Goal: Information Seeking & Learning: Check status

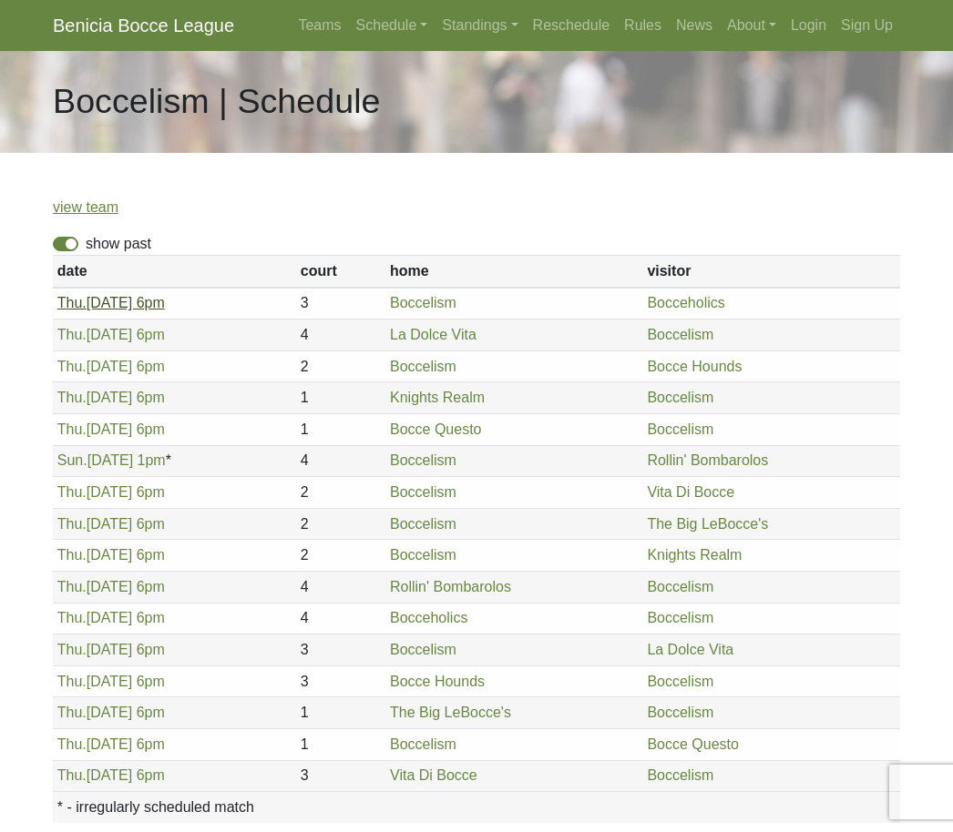
click at [97, 311] on link "Thu. 5/1, 6pm" at bounding box center [110, 302] width 107 height 15
click at [403, 626] on link "Bocceholics" at bounding box center [428, 617] width 77 height 15
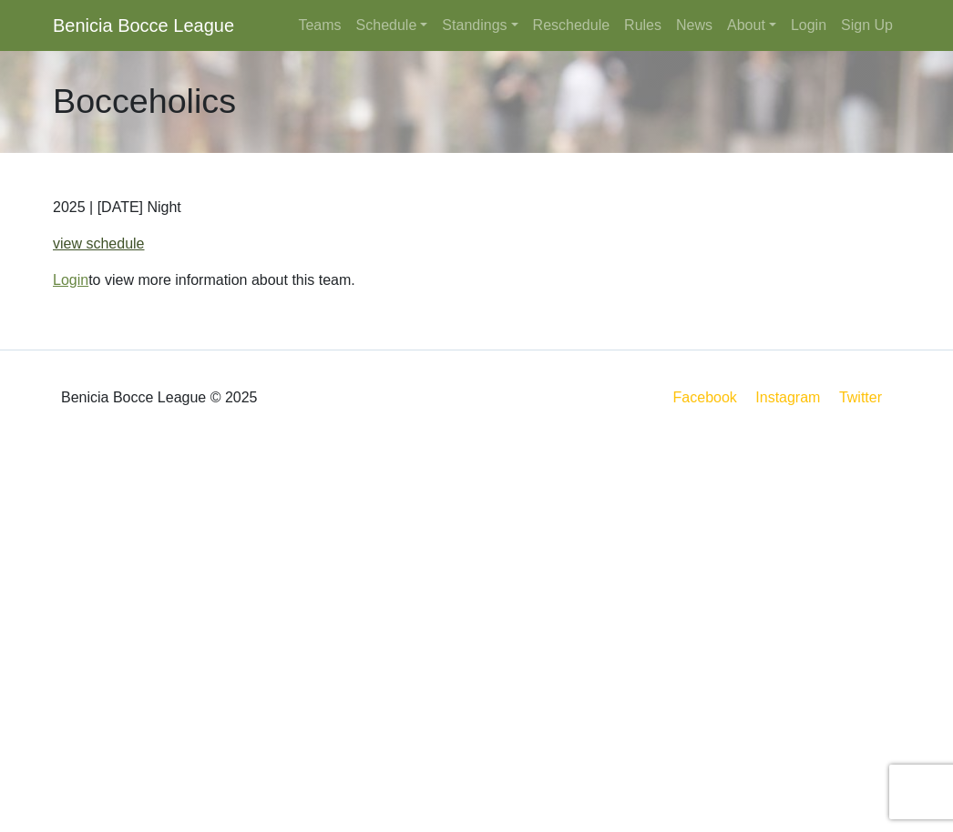
click at [80, 251] on link "view schedule" at bounding box center [99, 243] width 92 height 15
click at [81, 250] on link "view schedule" at bounding box center [99, 243] width 92 height 15
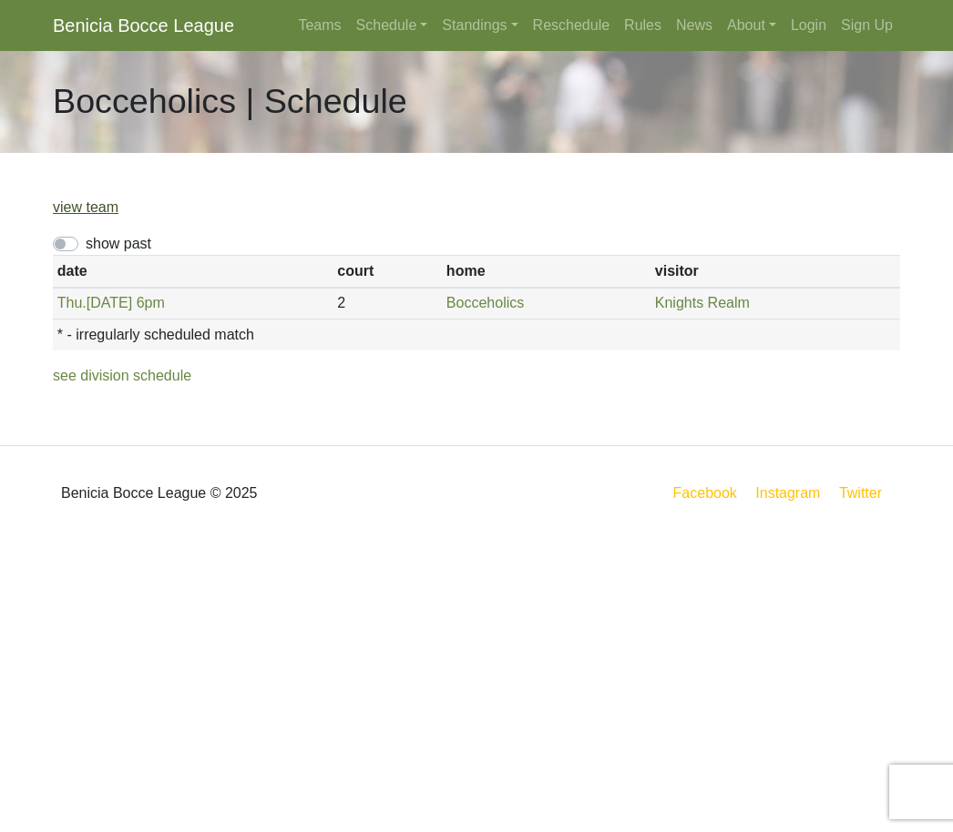
click at [66, 215] on link "view team" at bounding box center [86, 206] width 66 height 15
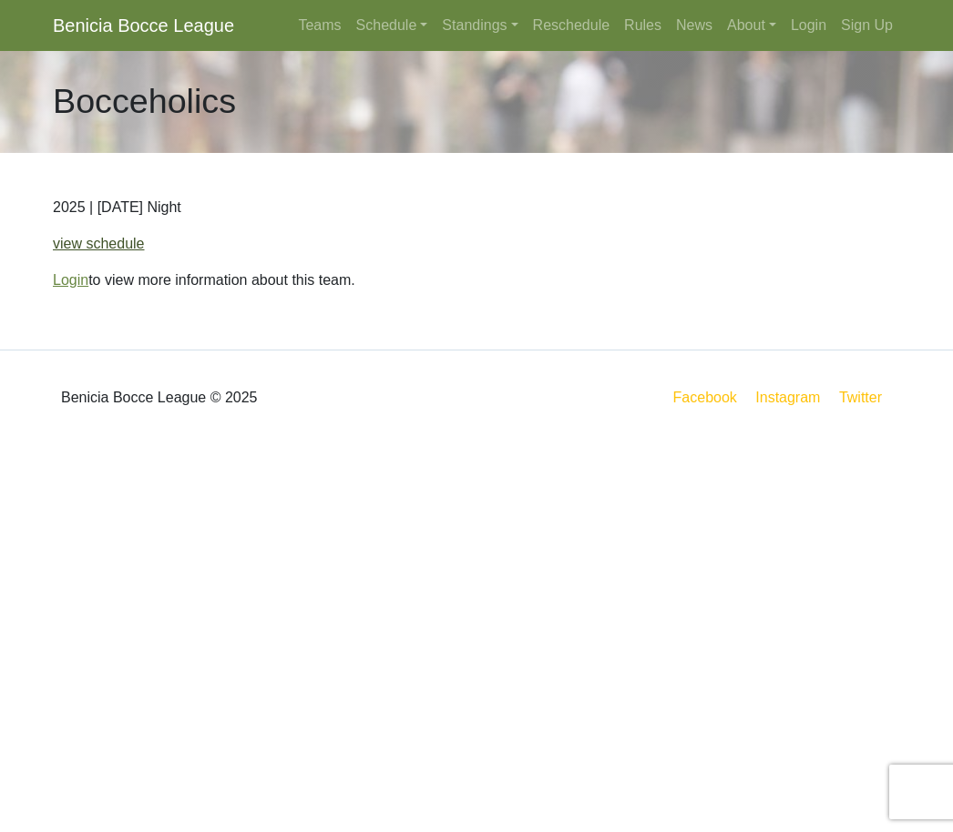
click at [80, 248] on link "view schedule" at bounding box center [99, 243] width 92 height 15
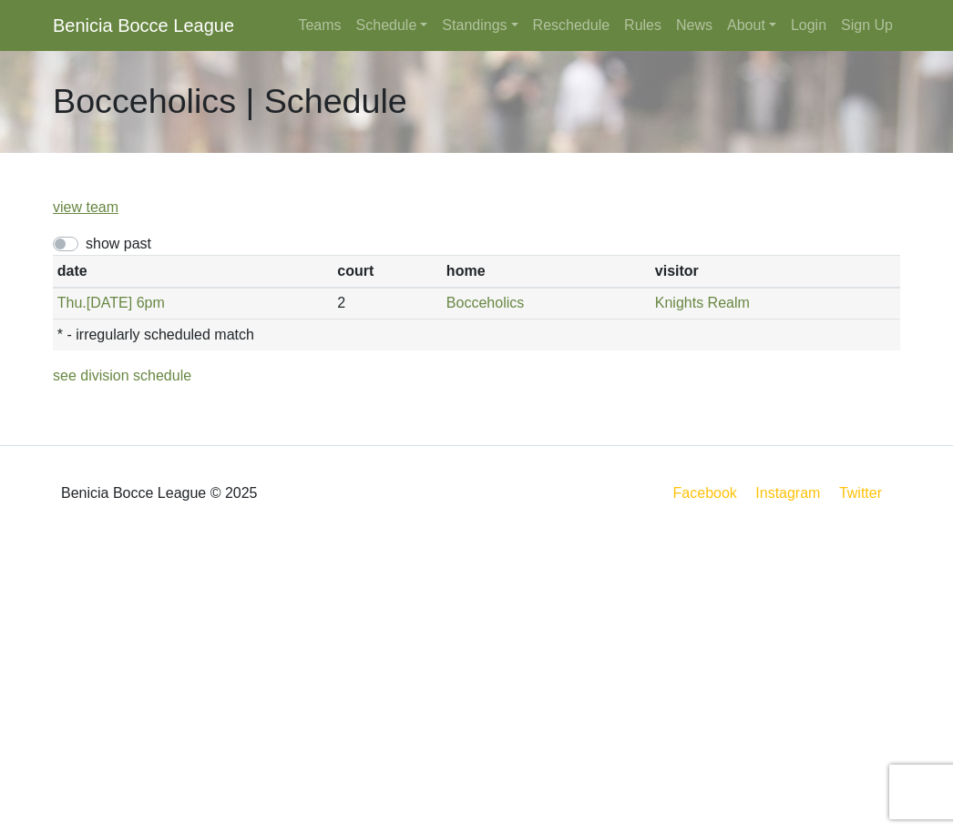
click at [86, 249] on label "show past" at bounding box center [119, 244] width 66 height 22
click at [86, 245] on input "show past" at bounding box center [92, 239] width 12 height 12
checkbox input "true"
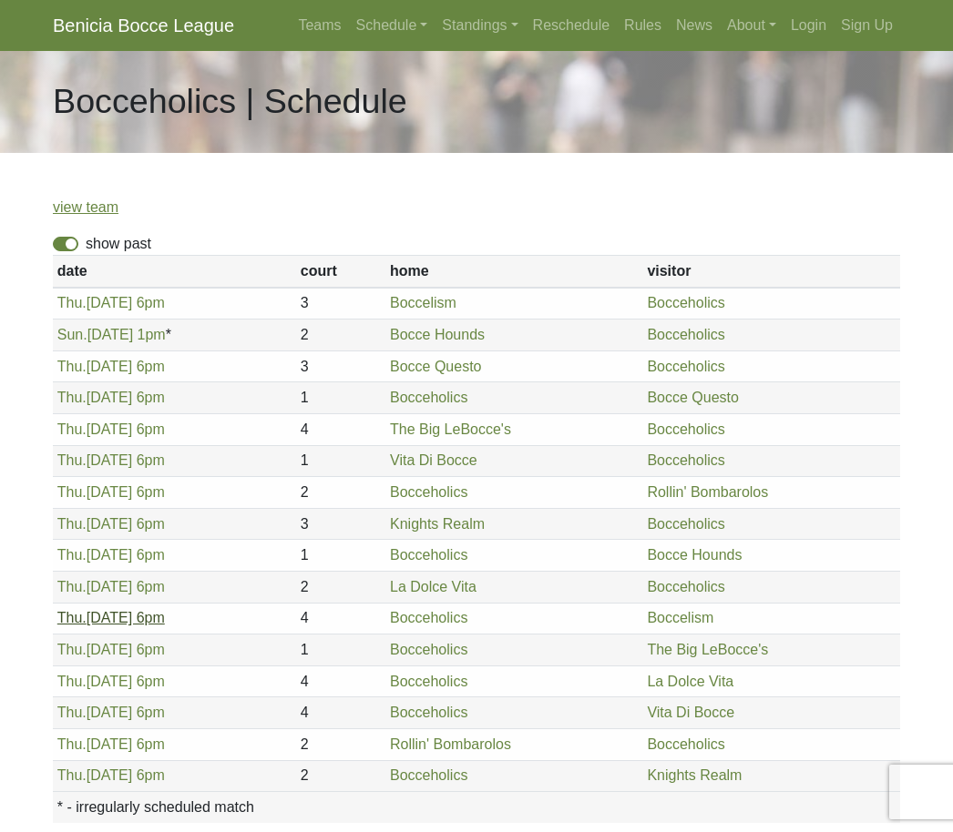
click at [102, 626] on link "Thu. 7/17, 6pm" at bounding box center [110, 617] width 107 height 15
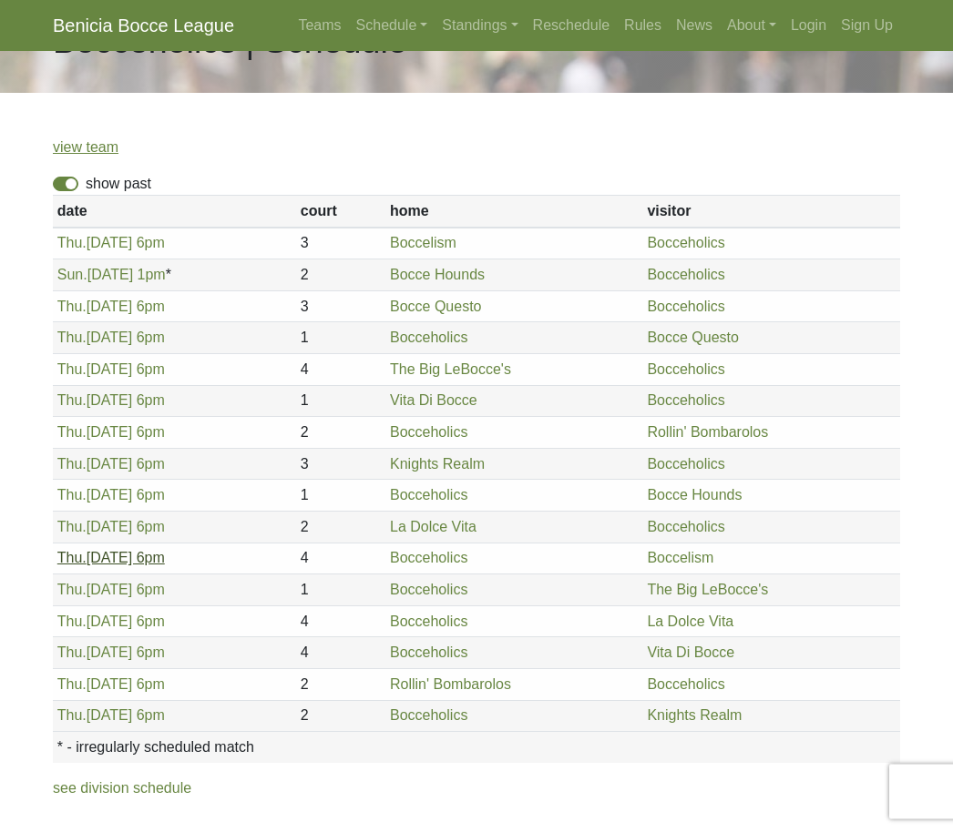
scroll to position [64, 0]
